Goal: Task Accomplishment & Management: Manage account settings

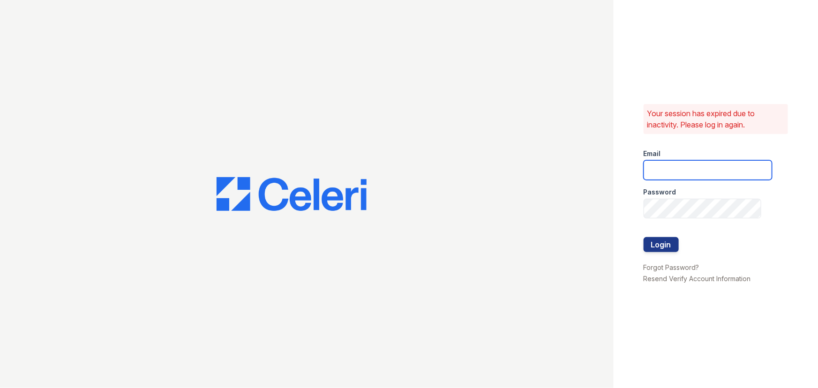
click at [659, 165] on input "email" at bounding box center [708, 170] width 128 height 20
type input "[EMAIL_ADDRESS][DOMAIN_NAME]"
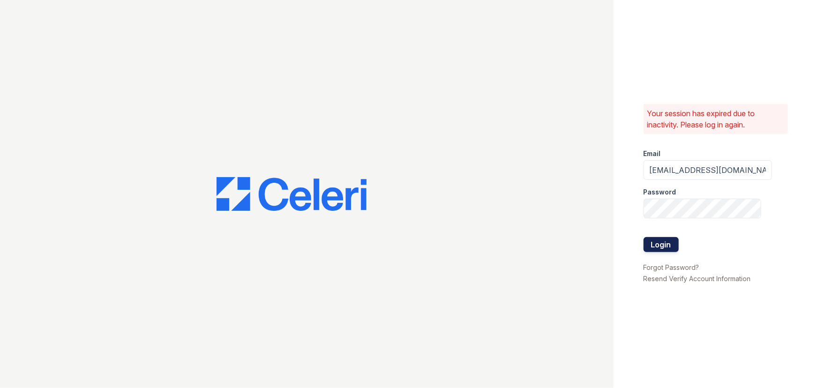
click at [672, 240] on button "Login" at bounding box center [661, 244] width 35 height 15
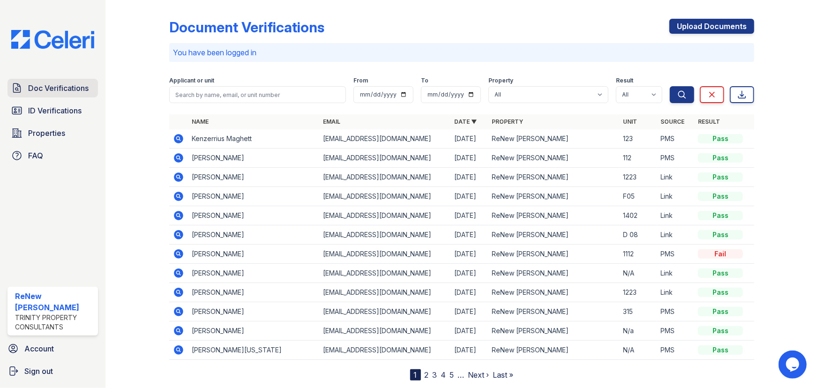
click at [60, 94] on link "Doc Verifications" at bounding box center [53, 88] width 91 height 19
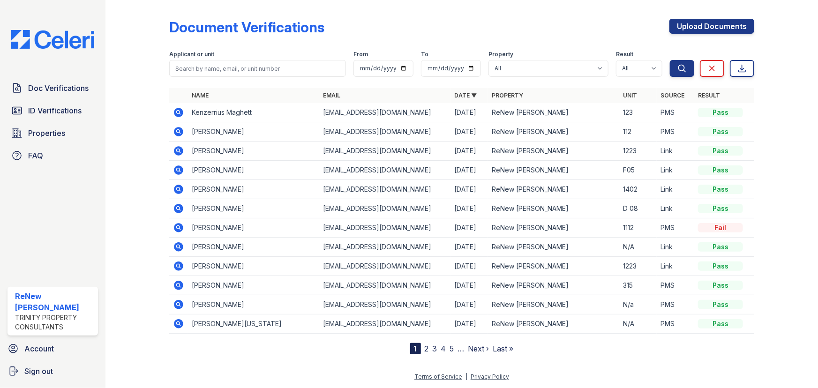
drag, startPoint x: 56, startPoint y: 94, endPoint x: 56, endPoint y: 100, distance: 5.6
click at [56, 94] on link "Doc Verifications" at bounding box center [53, 88] width 91 height 19
click at [56, 129] on span "Properties" at bounding box center [46, 133] width 37 height 11
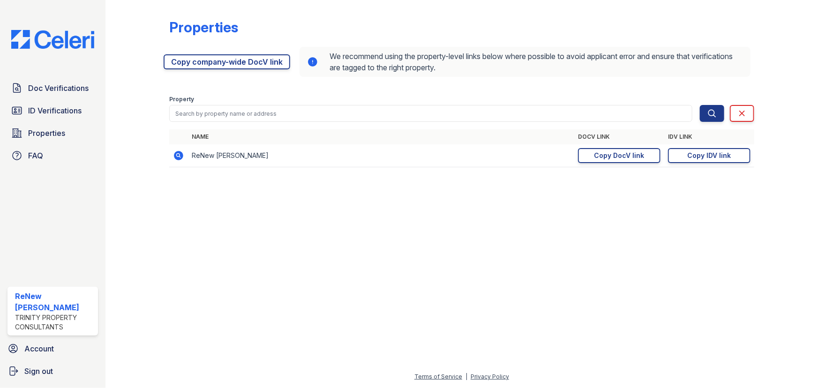
click at [64, 247] on div "Doc Verifications ID Verifications Properties FAQ ReNew [PERSON_NAME] Trinity P…" at bounding box center [53, 194] width 106 height 388
click at [43, 376] on span "Sign out" at bounding box center [38, 371] width 29 height 11
